Goal: Task Accomplishment & Management: Complete application form

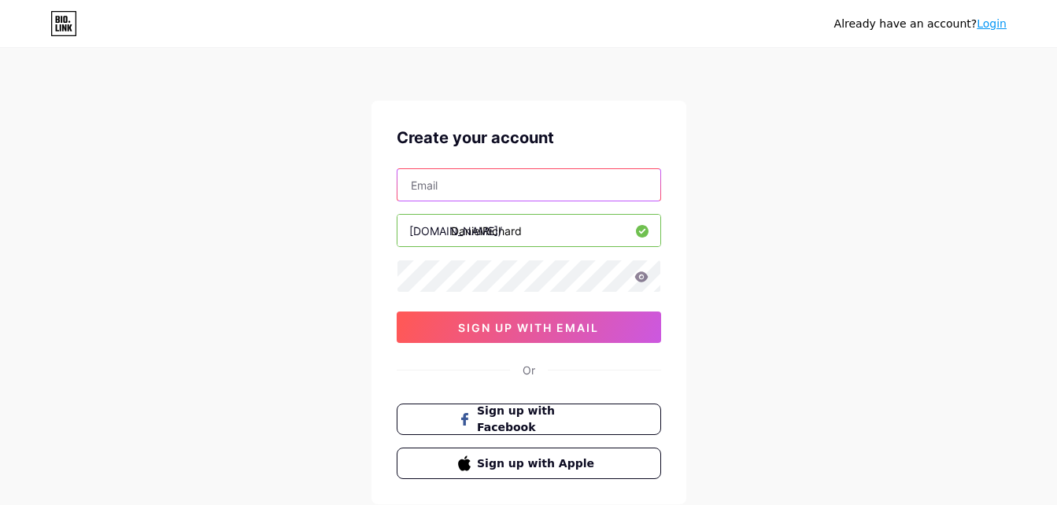
click at [462, 187] on input "text" at bounding box center [529, 184] width 263 height 31
paste input "[EMAIL_ADDRESS][DOMAIN_NAME]"
type input "[EMAIL_ADDRESS][DOMAIN_NAME]"
click at [331, 220] on div "Already have an account? Login Create your account [EMAIL_ADDRESS][DOMAIN_NAME]…" at bounding box center [528, 301] width 1057 height 602
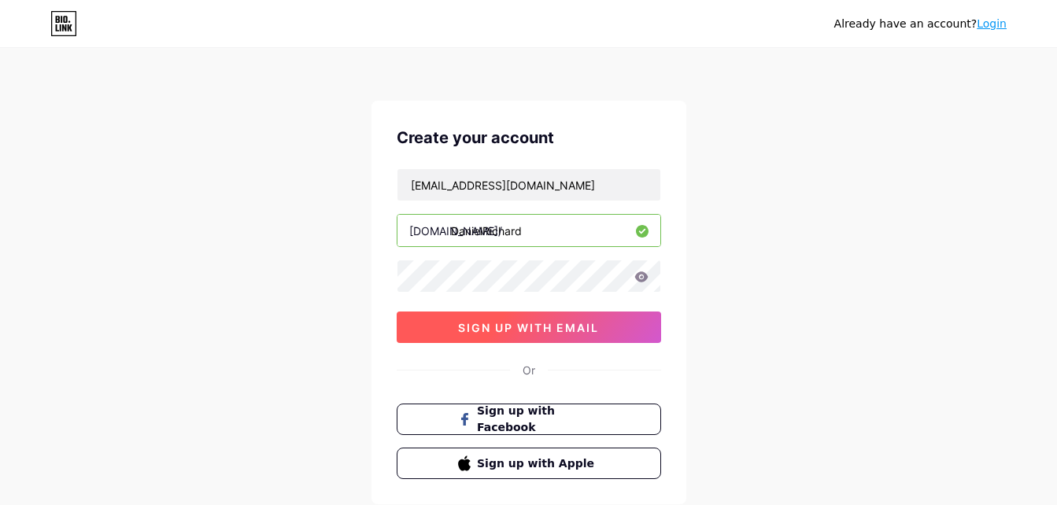
click at [460, 323] on span "sign up with email" at bounding box center [528, 327] width 141 height 13
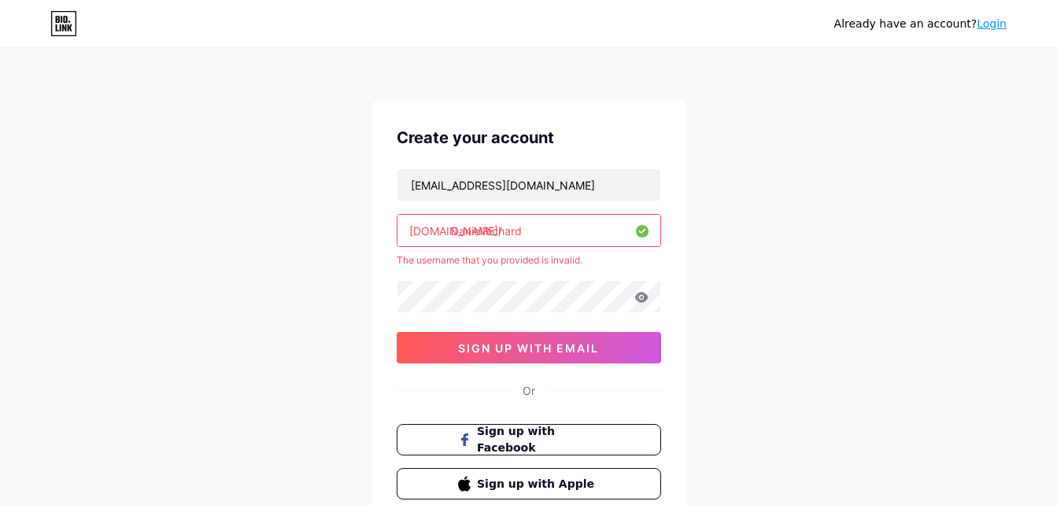
click at [557, 229] on input "DanielRichard" at bounding box center [529, 230] width 263 height 31
type input "danielrichar"
click at [176, 275] on div "Already have an account? Login Create your account [EMAIL_ADDRESS][DOMAIN_NAME]…" at bounding box center [528, 311] width 1057 height 623
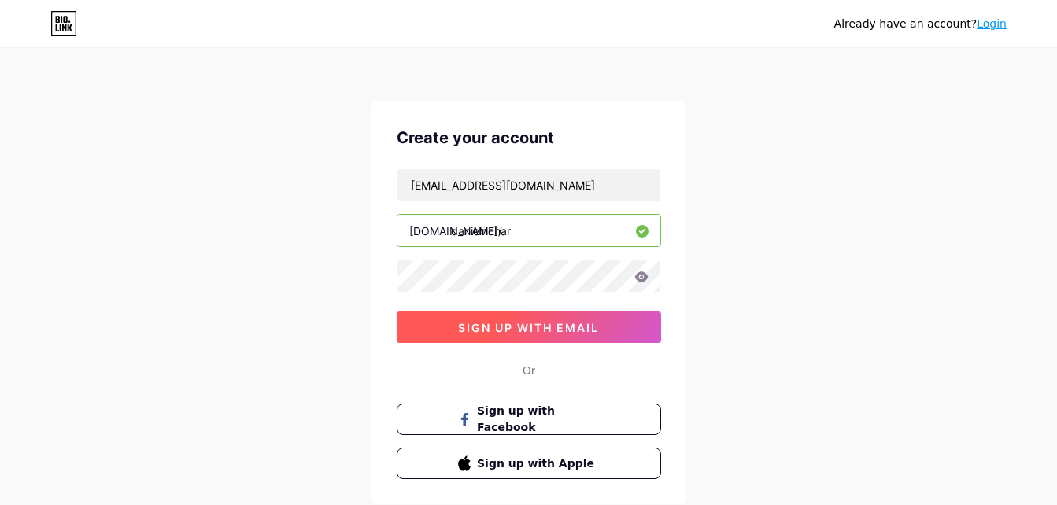
click at [515, 327] on span "sign up with email" at bounding box center [528, 327] width 141 height 13
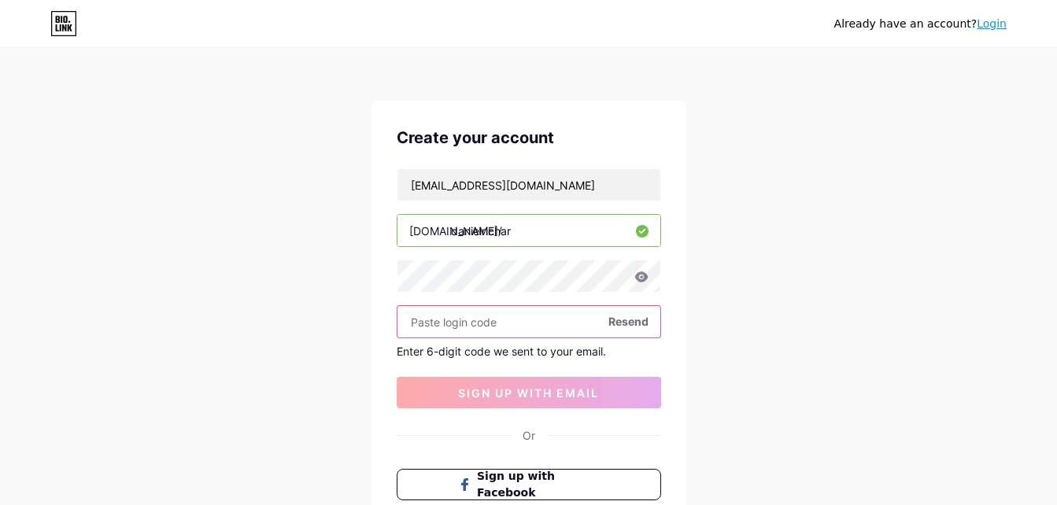
paste input "135428"
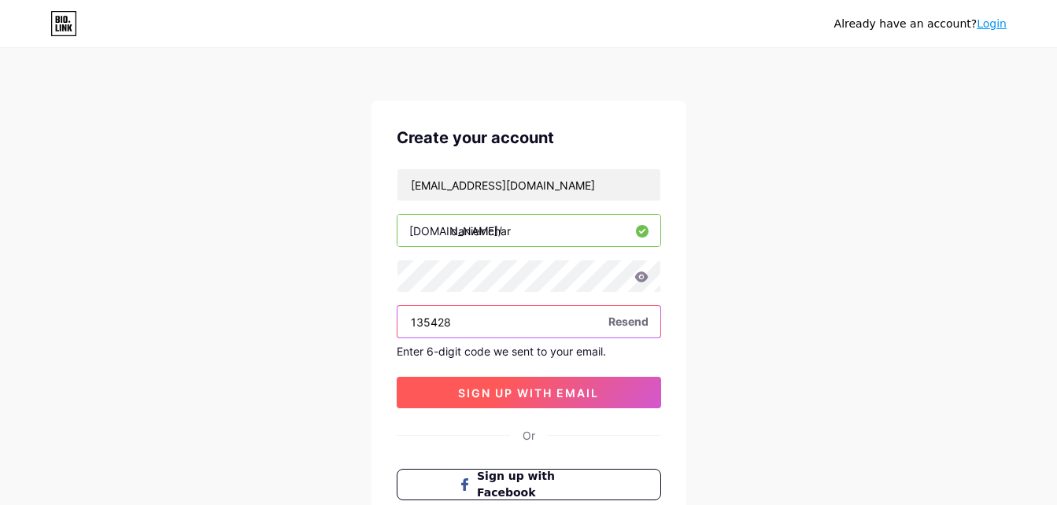
type input "135428"
click at [531, 394] on span "sign up with email" at bounding box center [528, 393] width 141 height 13
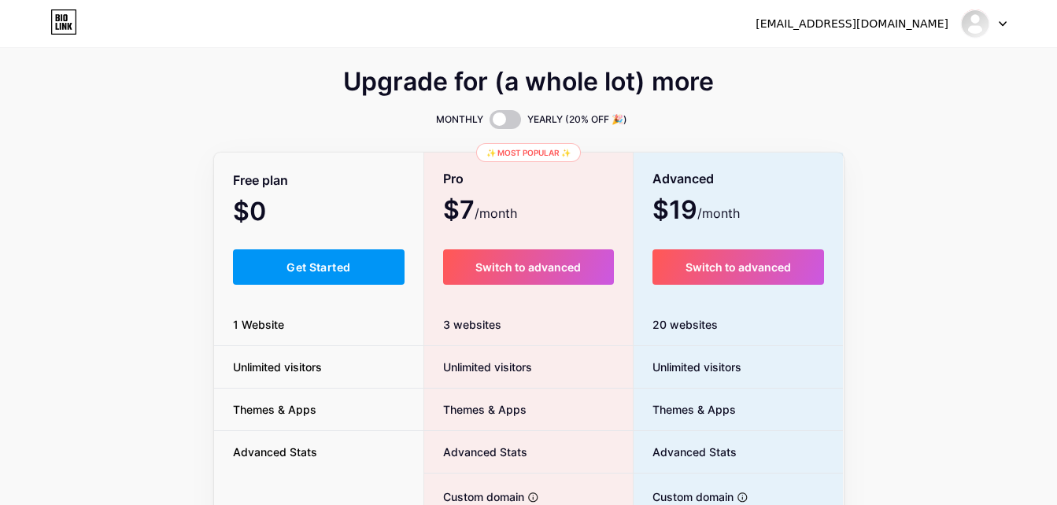
click at [322, 285] on div "Free plan $0 /month Get Started 1 Website Unlimited visitors Themes & Apps Adva…" at bounding box center [319, 432] width 210 height 556
click at [324, 273] on span "Get Started" at bounding box center [319, 267] width 64 height 13
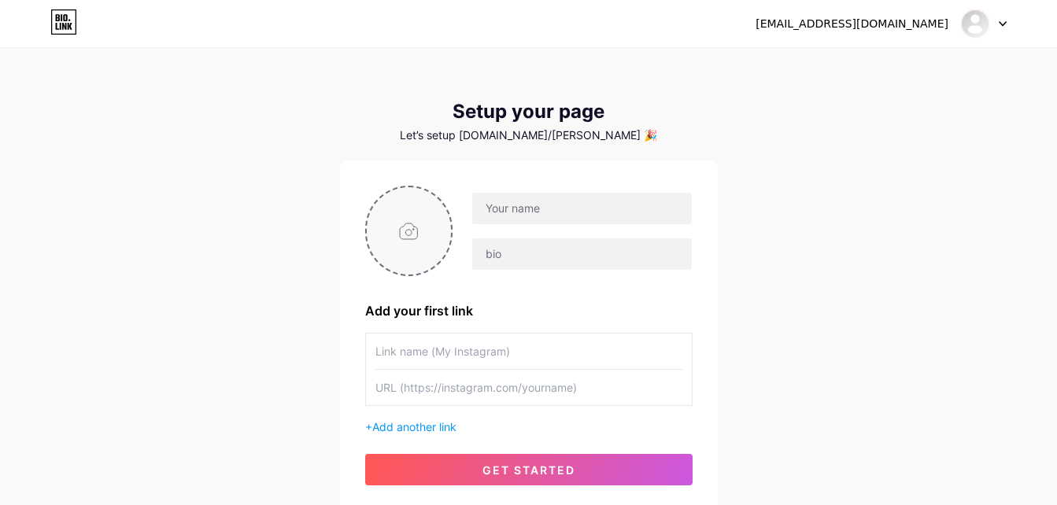
click at [371, 231] on input "file" at bounding box center [409, 230] width 85 height 87
type input "C:\fakepath\200.jpg"
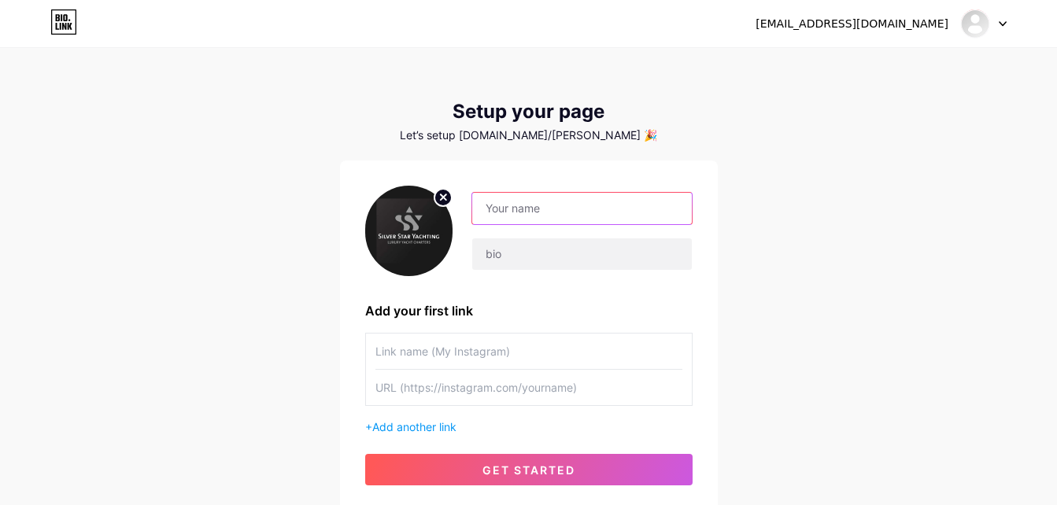
click at [550, 208] on input "text" at bounding box center [581, 208] width 219 height 31
paste input "DanielRichar"
type input "DanielRichar"
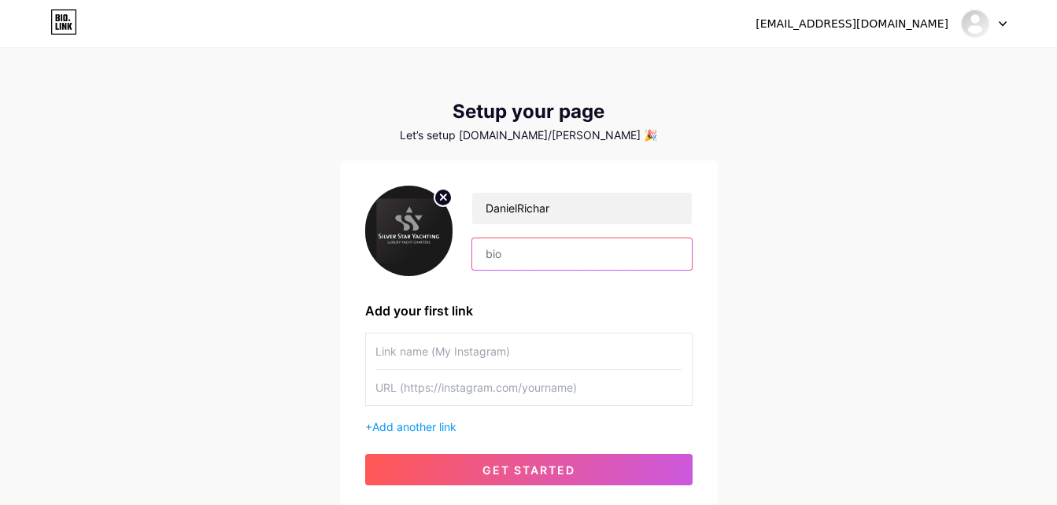
click at [518, 259] on input "text" at bounding box center [581, 254] width 219 height 31
drag, startPoint x: 202, startPoint y: 217, endPoint x: 283, endPoint y: 272, distance: 98.1
click at [205, 220] on div "[EMAIL_ADDRESS][DOMAIN_NAME] Dashboard Logout Setup your page Let’s setup [DOMA…" at bounding box center [528, 280] width 1057 height 561
click at [546, 251] on input "text" at bounding box center [581, 254] width 219 height 31
paste input "Luxury Yacht Charter | Superyacht Charter | SSY The luxury yacht charter expert…"
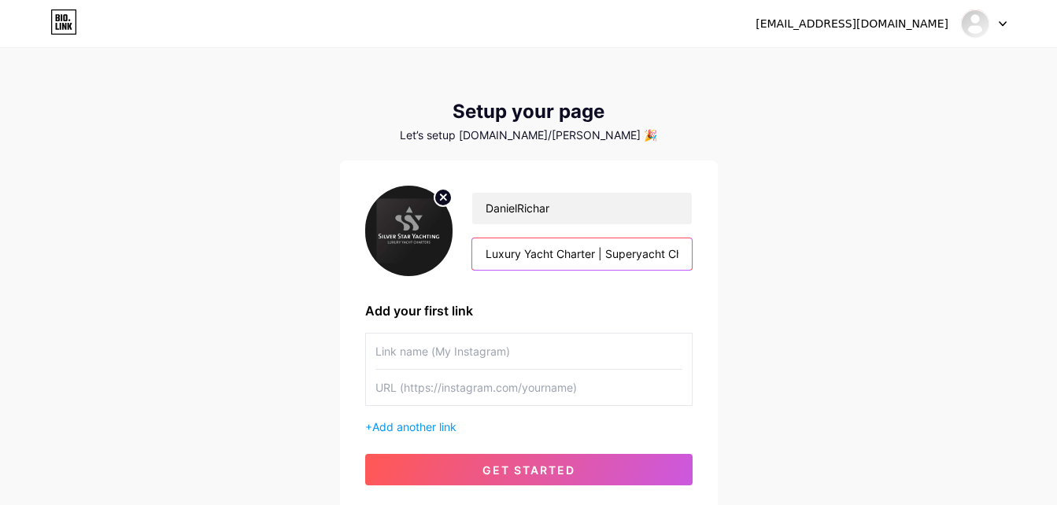
scroll to position [0, 724]
type input "Luxury Yacht Charter | Superyacht Charter | SSY The luxury yacht charter expert…"
click at [413, 391] on input "text" at bounding box center [529, 387] width 307 height 35
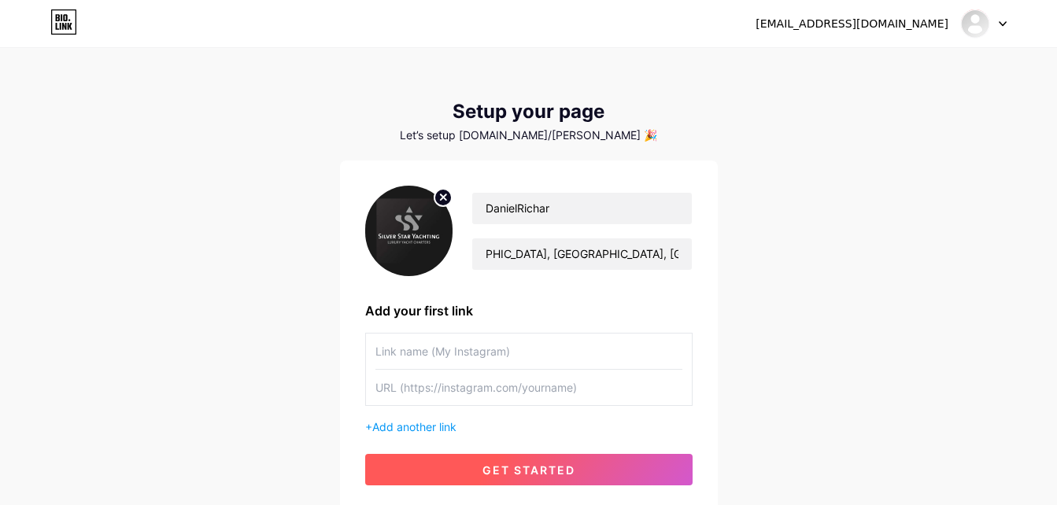
scroll to position [0, 0]
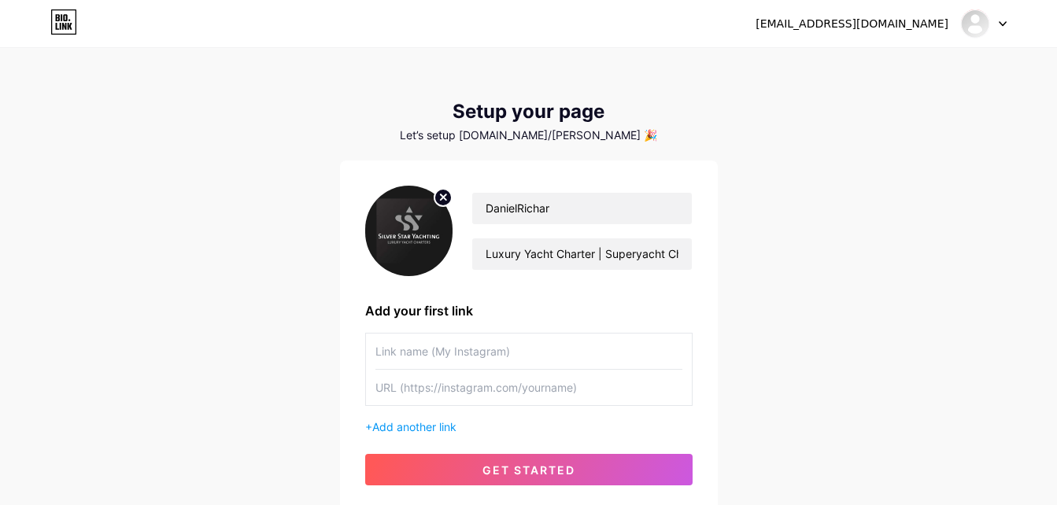
click at [261, 342] on div "[EMAIL_ADDRESS][DOMAIN_NAME] Dashboard Logout Setup your page Let’s setup [DOMA…" at bounding box center [528, 280] width 1057 height 561
click at [390, 393] on input "text" at bounding box center [529, 387] width 307 height 35
paste input "[URL][DOMAIN_NAME]"
type input "[URL][DOMAIN_NAME]"
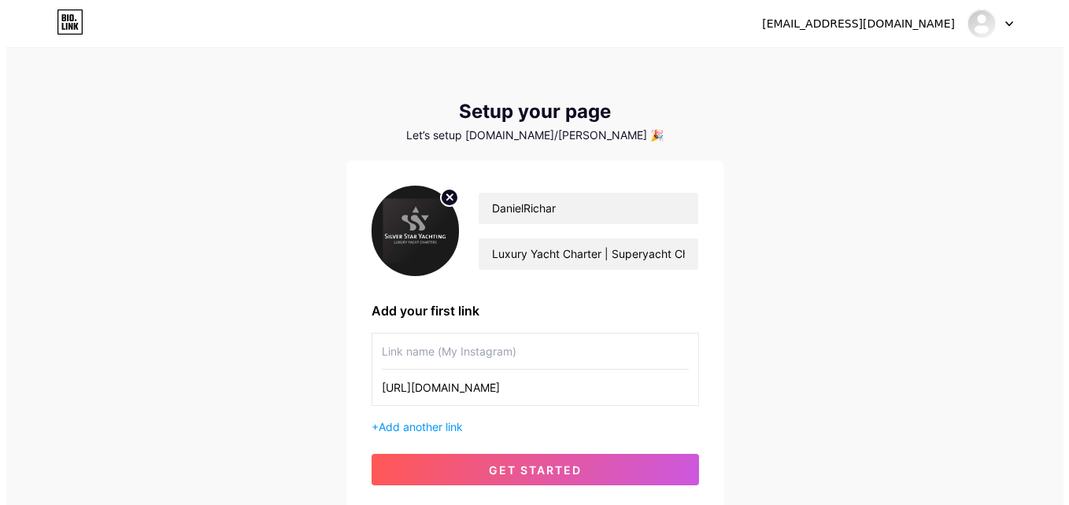
scroll to position [0, 0]
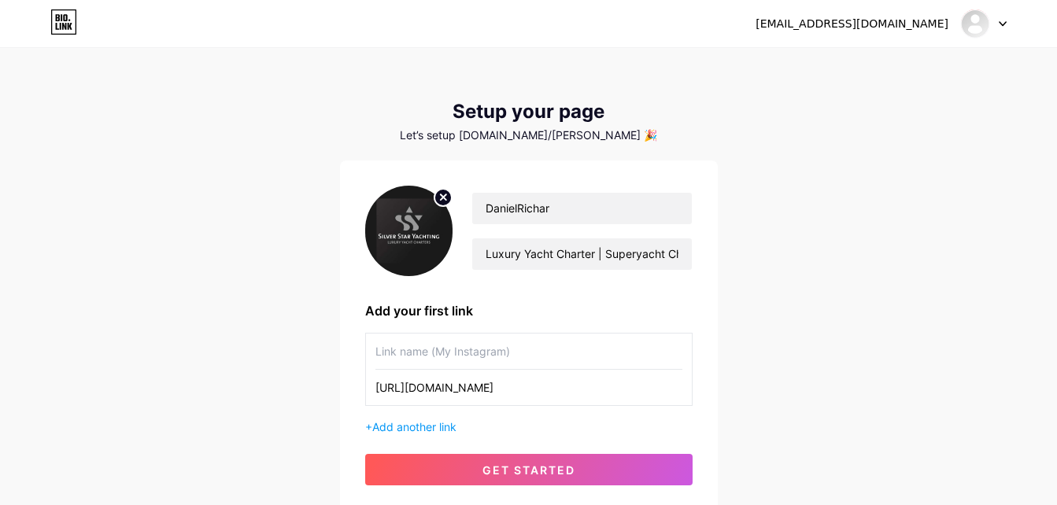
drag, startPoint x: 298, startPoint y: 375, endPoint x: 280, endPoint y: 398, distance: 29.1
click at [298, 375] on div "[EMAIL_ADDRESS][DOMAIN_NAME] Dashboard Logout Setup your page Let’s setup [DOMA…" at bounding box center [528, 280] width 1057 height 561
click at [408, 346] on input "text" at bounding box center [529, 351] width 307 height 35
click at [278, 350] on div "[EMAIL_ADDRESS][DOMAIN_NAME] Dashboard Logout Setup your page Let’s setup [DOMA…" at bounding box center [528, 280] width 1057 height 561
click at [408, 343] on input "text" at bounding box center [529, 351] width 307 height 35
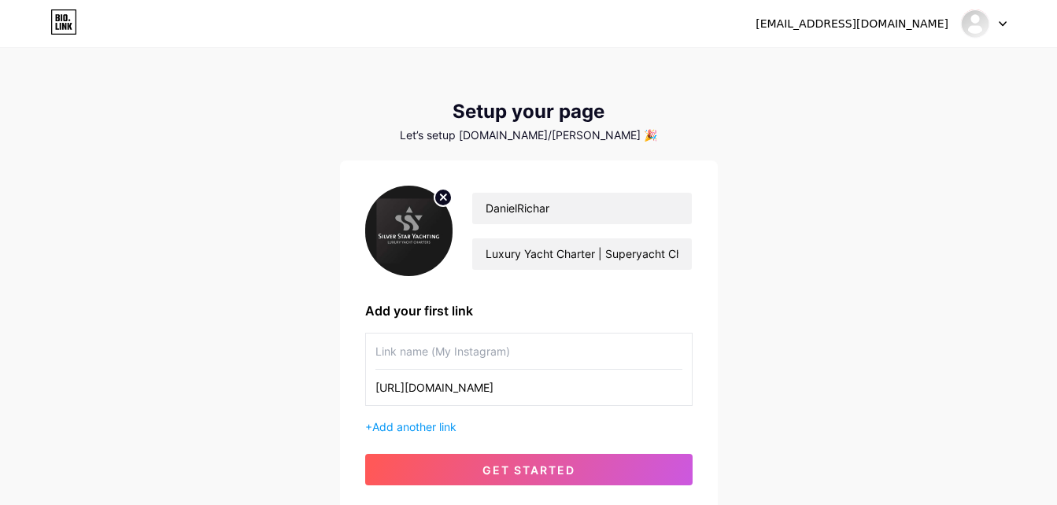
paste input "yacht charter [GEOGRAPHIC_DATA]"
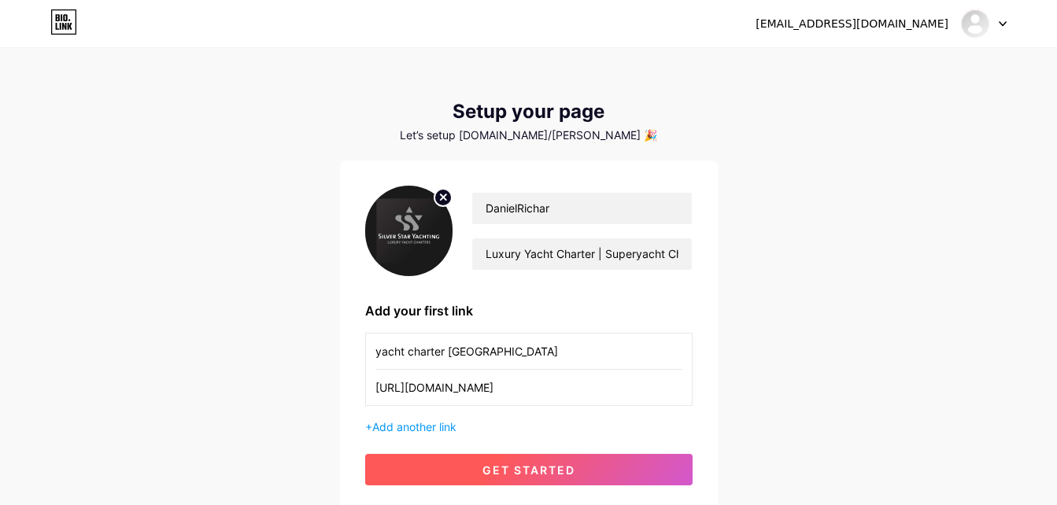
type input "yacht charter [GEOGRAPHIC_DATA]"
click at [468, 458] on button "get started" at bounding box center [529, 469] width 328 height 31
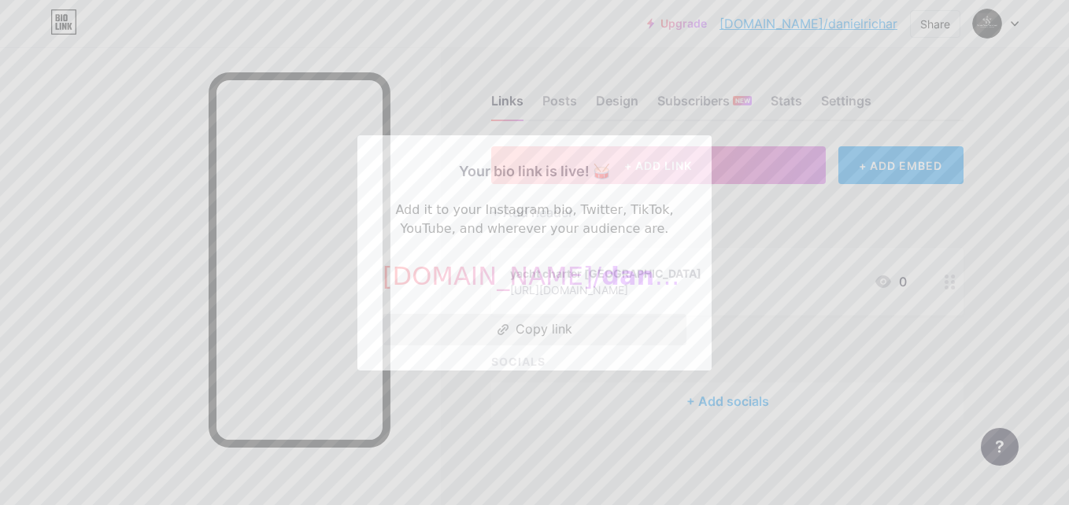
click at [536, 332] on button "Copy link" at bounding box center [535, 329] width 304 height 31
